Goal: Task Accomplishment & Management: Complete application form

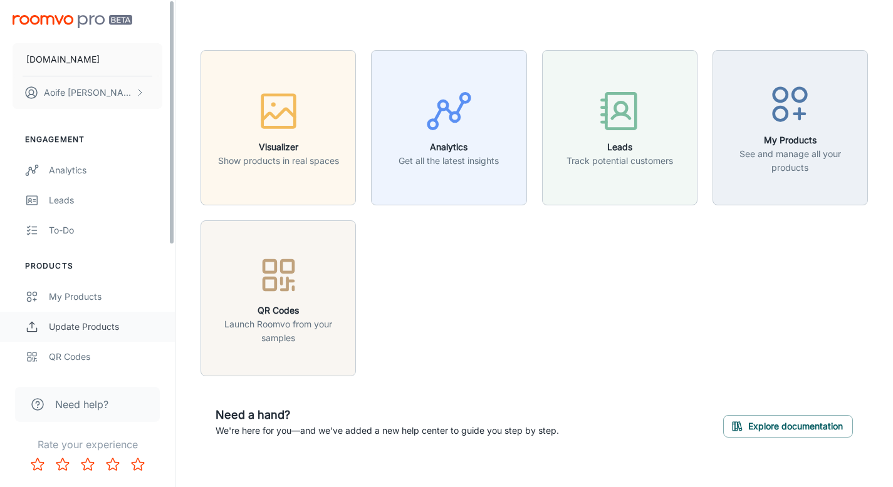
click at [96, 331] on div "Update Products" at bounding box center [105, 327] width 113 height 14
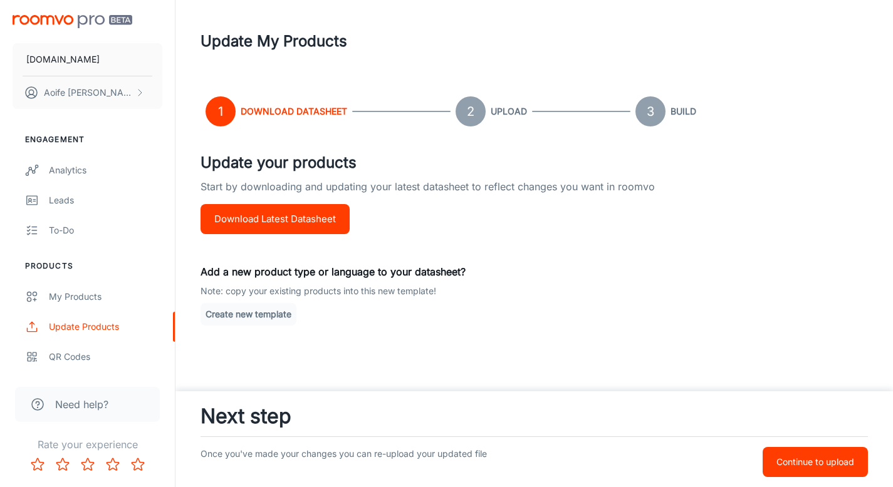
click at [274, 231] on button "Download Latest Datasheet" at bounding box center [274, 219] width 149 height 30
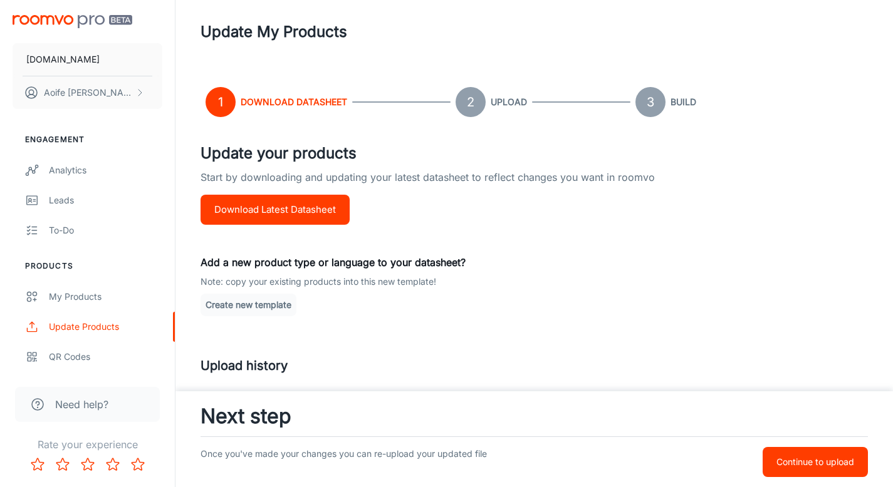
scroll to position [10, 0]
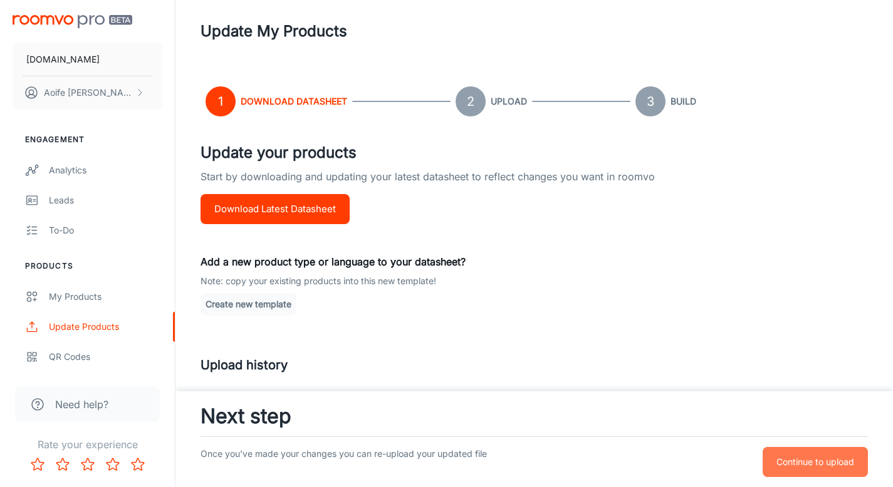
click at [818, 470] on button "Continue to upload" at bounding box center [814, 462] width 105 height 30
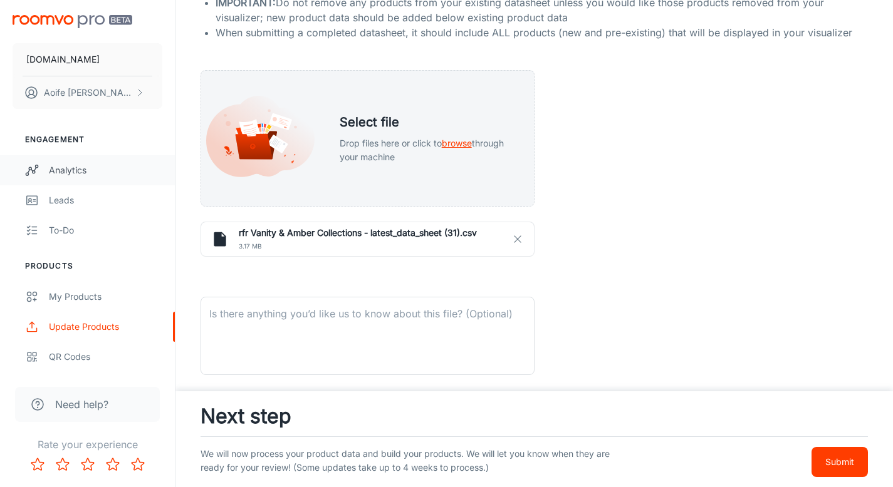
scroll to position [267, 0]
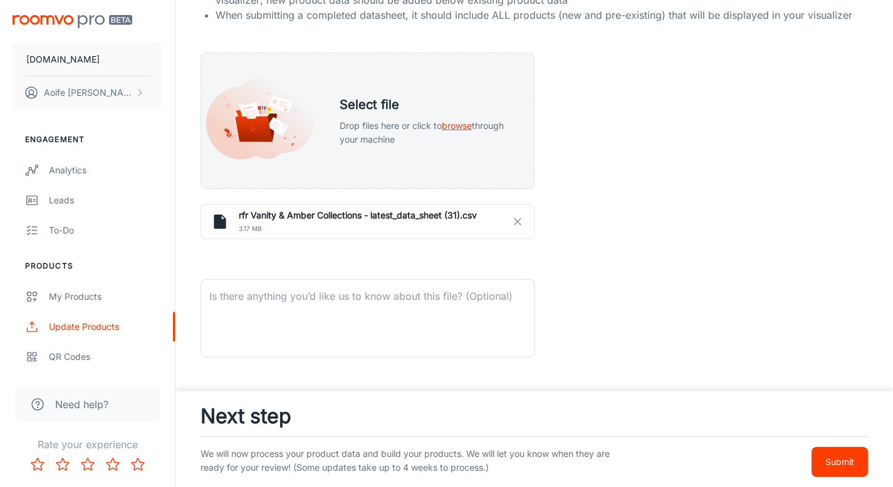
click at [834, 467] on p "Submit" at bounding box center [839, 462] width 29 height 14
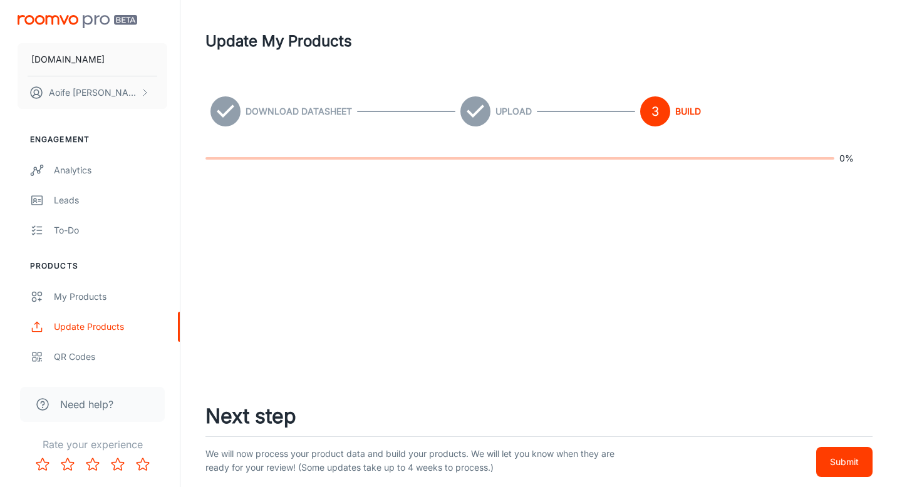
scroll to position [0, 0]
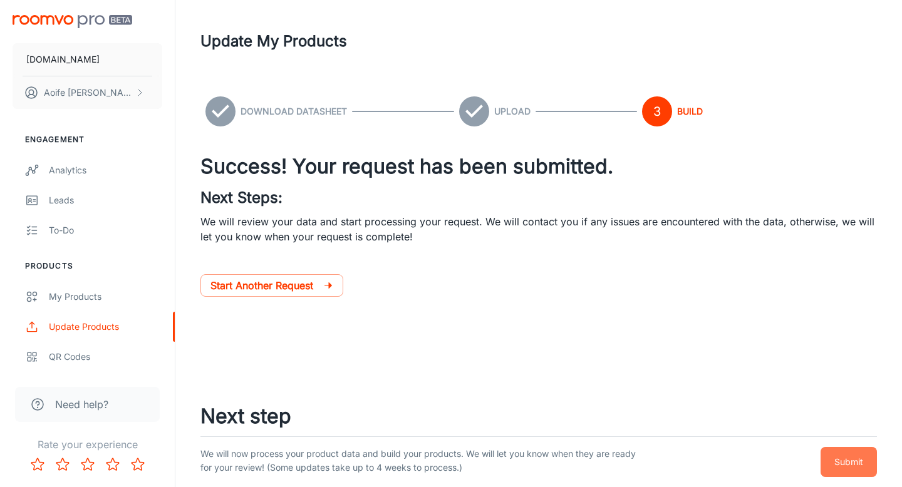
click at [836, 472] on button "Submit" at bounding box center [849, 462] width 56 height 30
click at [837, 465] on p "Submit" at bounding box center [848, 462] width 29 height 14
click at [845, 464] on p "Submit" at bounding box center [848, 462] width 29 height 14
